Goal: Transaction & Acquisition: Book appointment/travel/reservation

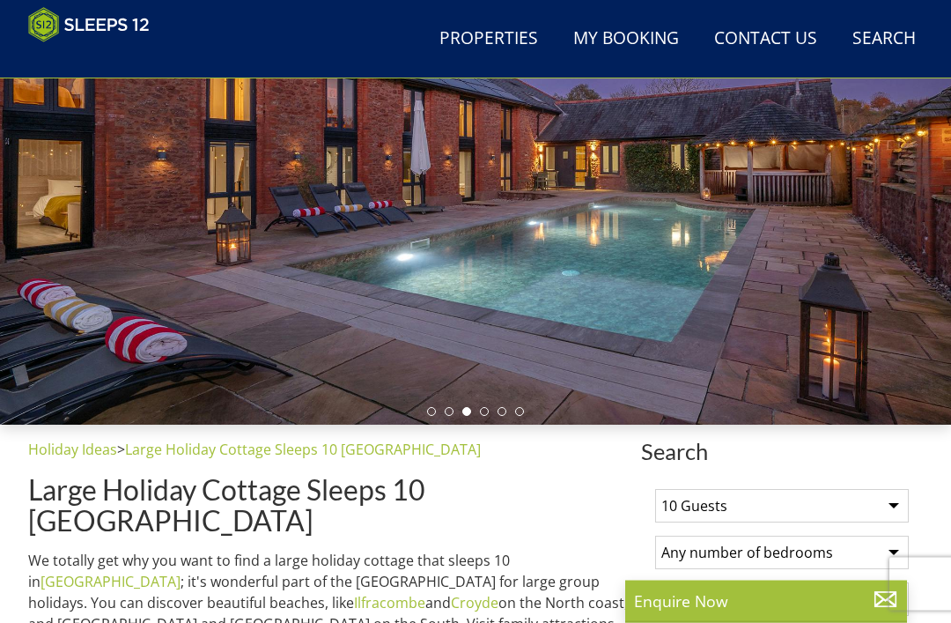
scroll to position [225, 0]
click at [892, 506] on select "1 Guest 2 Guests 3 Guests 4 Guests 5 Guests 6 Guests 7 Guests 8 Guests 9 Guests…" at bounding box center [782, 505] width 254 height 33
select select "12"
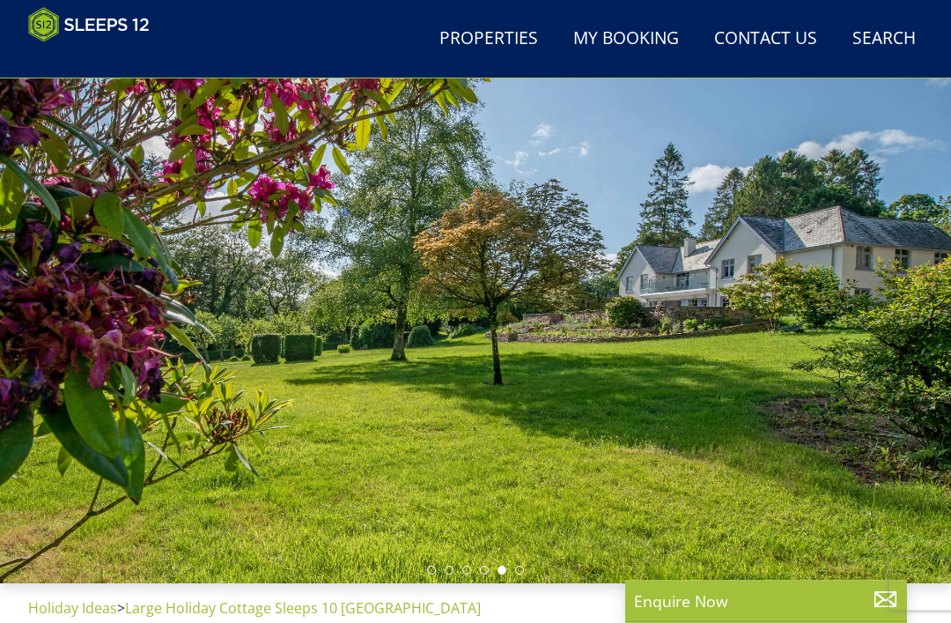
scroll to position [0, 0]
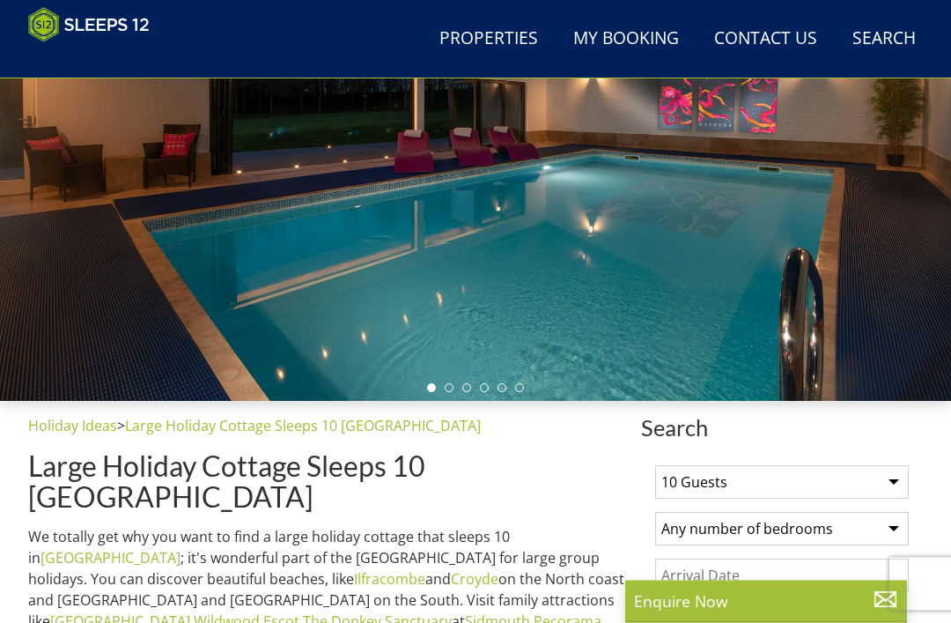
scroll to position [285, 0]
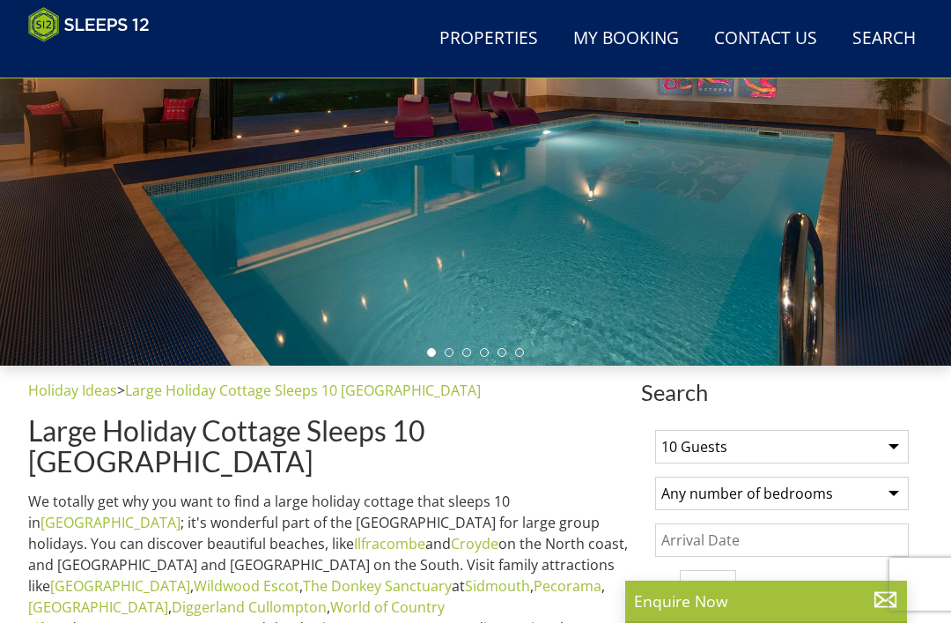
click at [880, 455] on select "1 Guest 2 Guests 3 Guests 4 Guests 5 Guests 6 Guests 7 Guests 8 Guests 9 Guests…" at bounding box center [782, 446] width 254 height 33
select select "12"
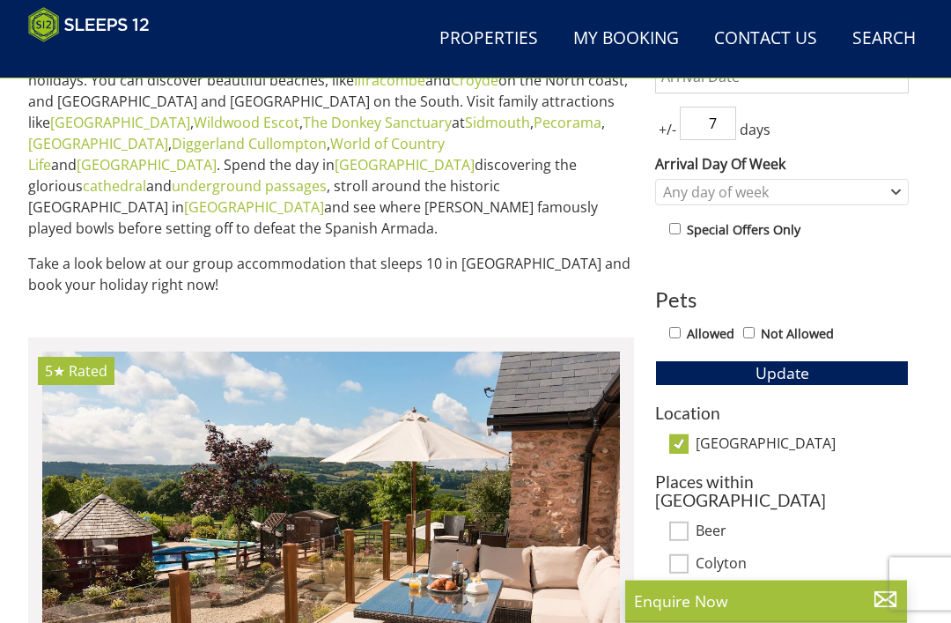
scroll to position [748, 0]
click at [717, 375] on button "Update" at bounding box center [782, 372] width 254 height 25
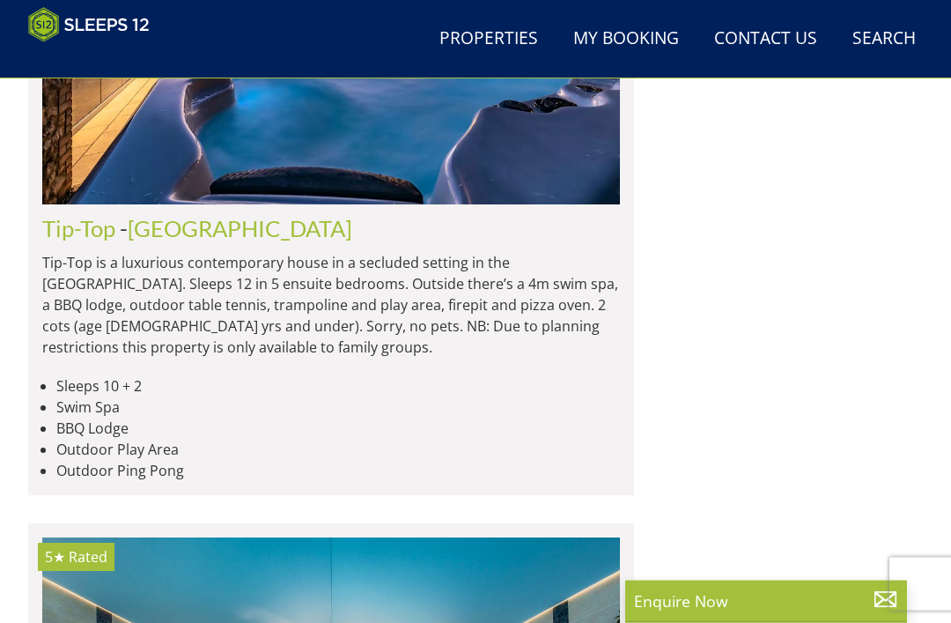
scroll to position [1914, 0]
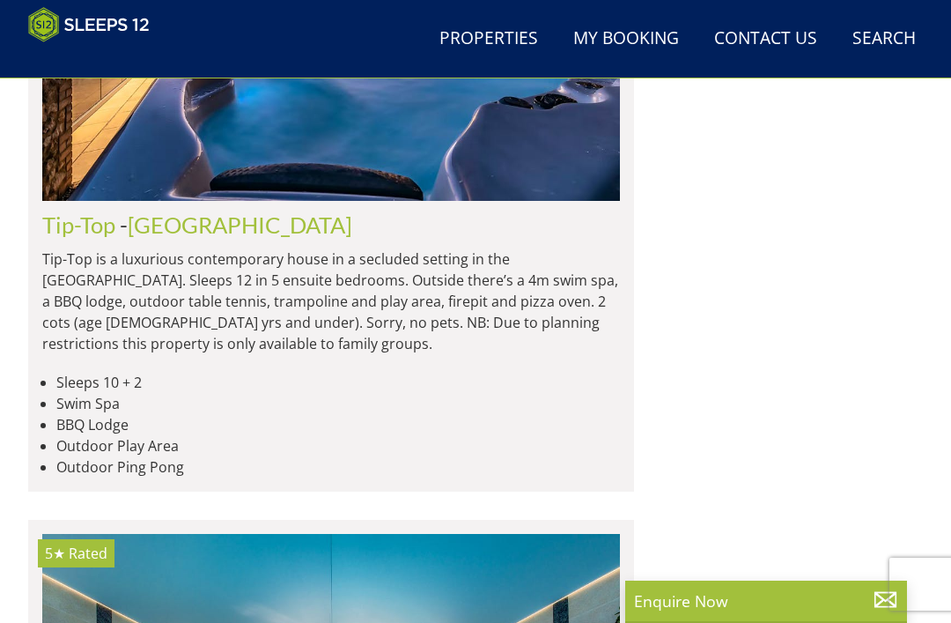
click at [137, 211] on link "[GEOGRAPHIC_DATA]" at bounding box center [240, 224] width 225 height 26
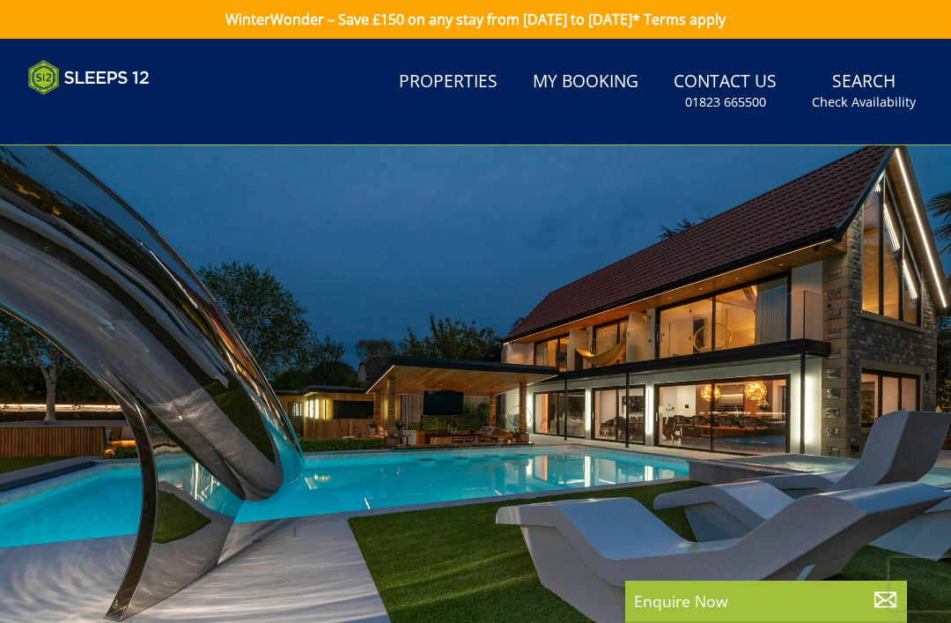
select select "12"
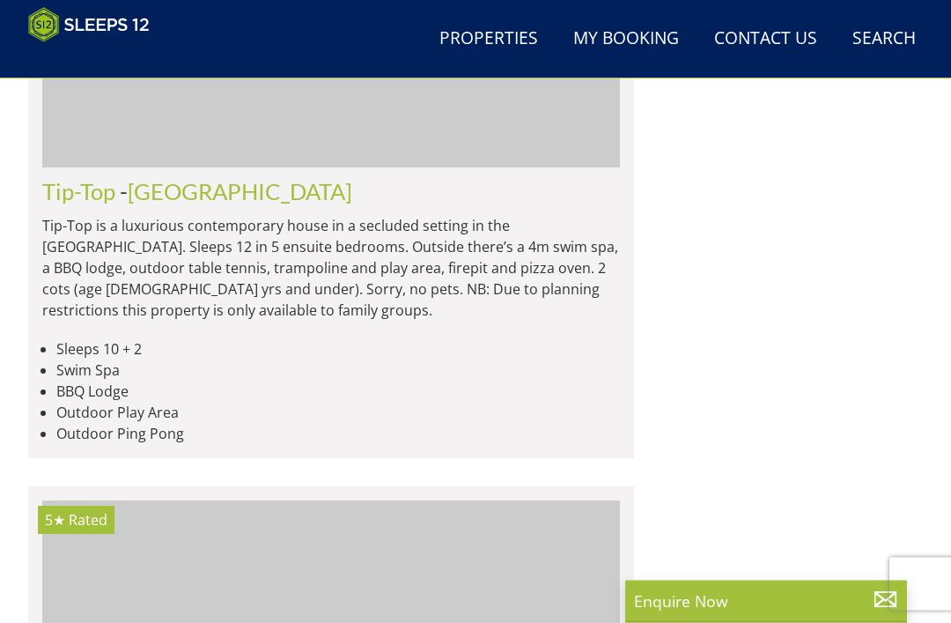
scroll to position [1947, 0]
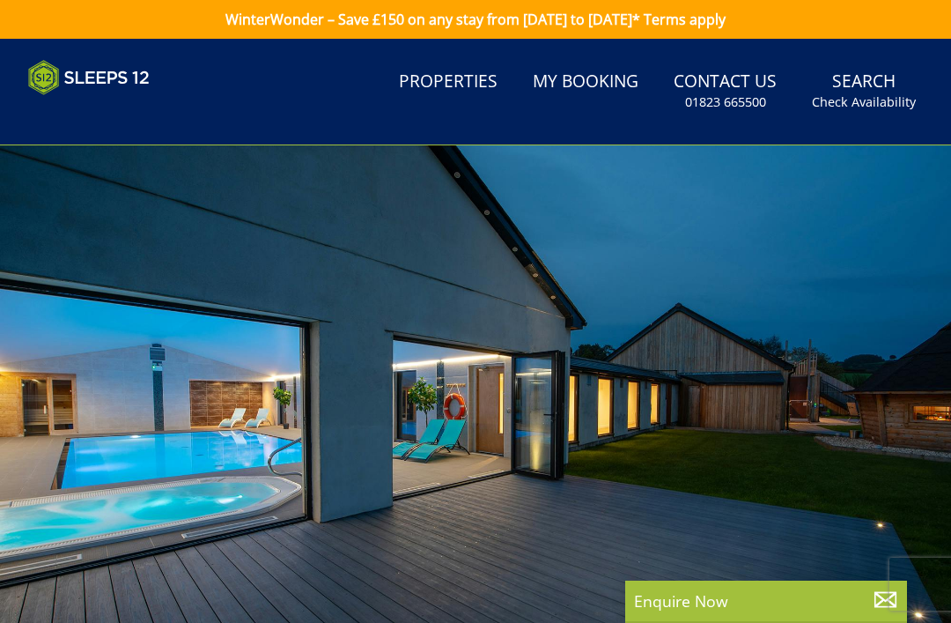
select select "12"
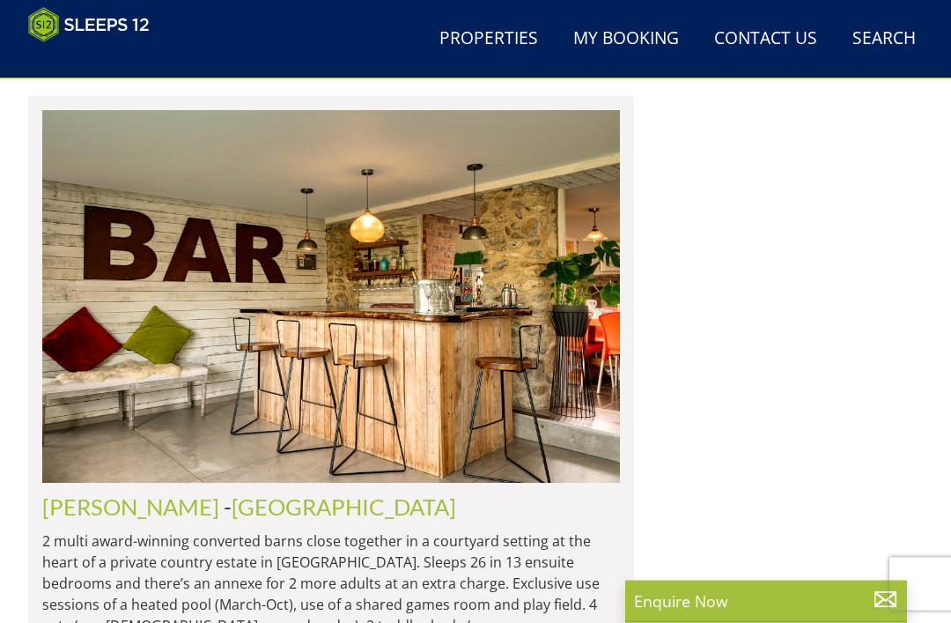
scroll to position [11509, 0]
